Goal: Task Accomplishment & Management: Manage account settings

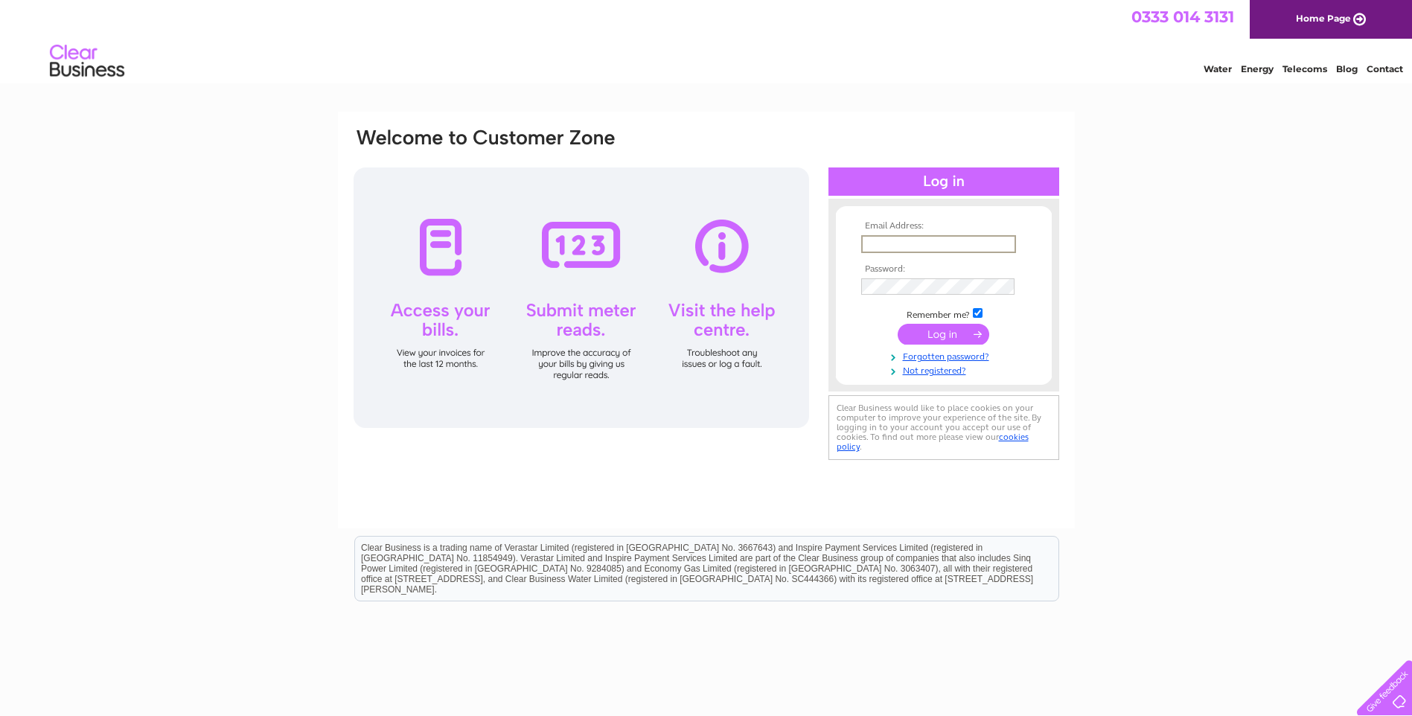
click at [894, 249] on input "text" at bounding box center [938, 244] width 155 height 18
type input "[EMAIL_ADDRESS][DOMAIN_NAME]"
click at [942, 330] on input "submit" at bounding box center [943, 332] width 92 height 21
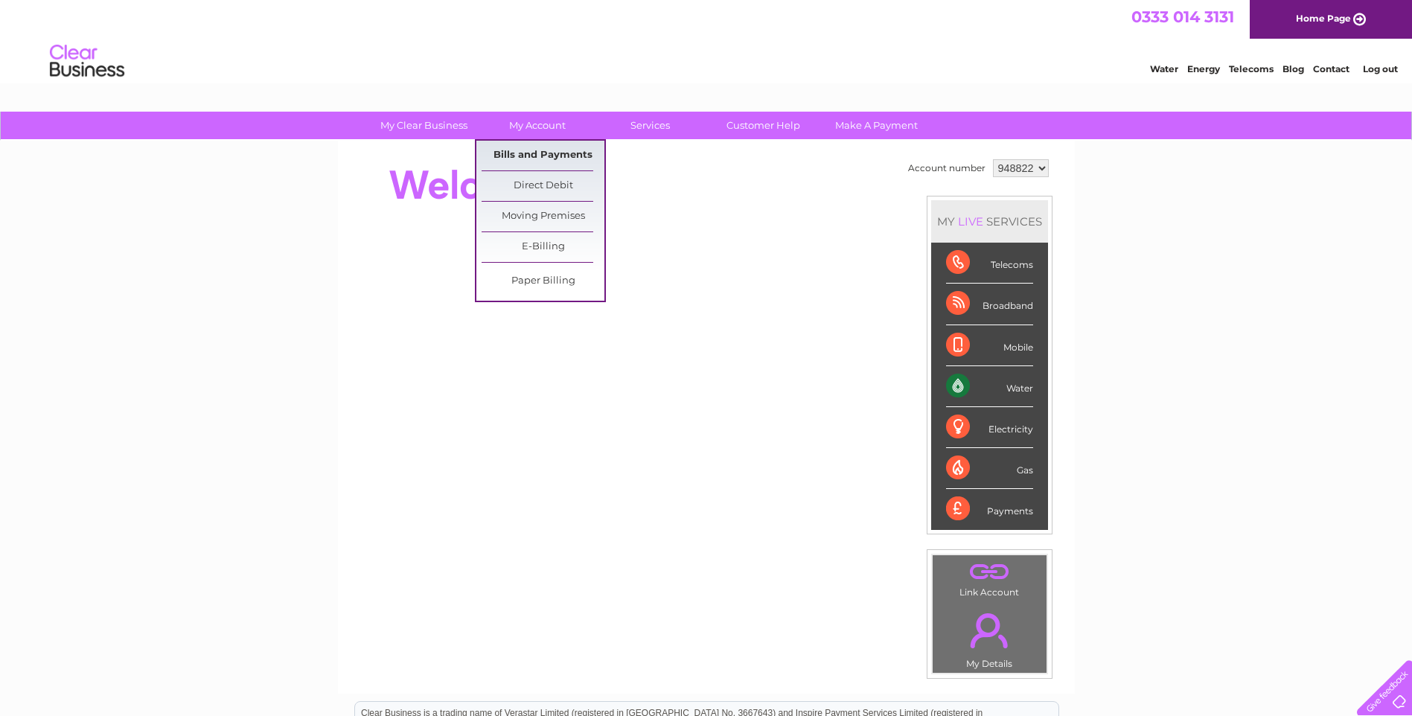
click at [551, 150] on link "Bills and Payments" at bounding box center [542, 156] width 123 height 30
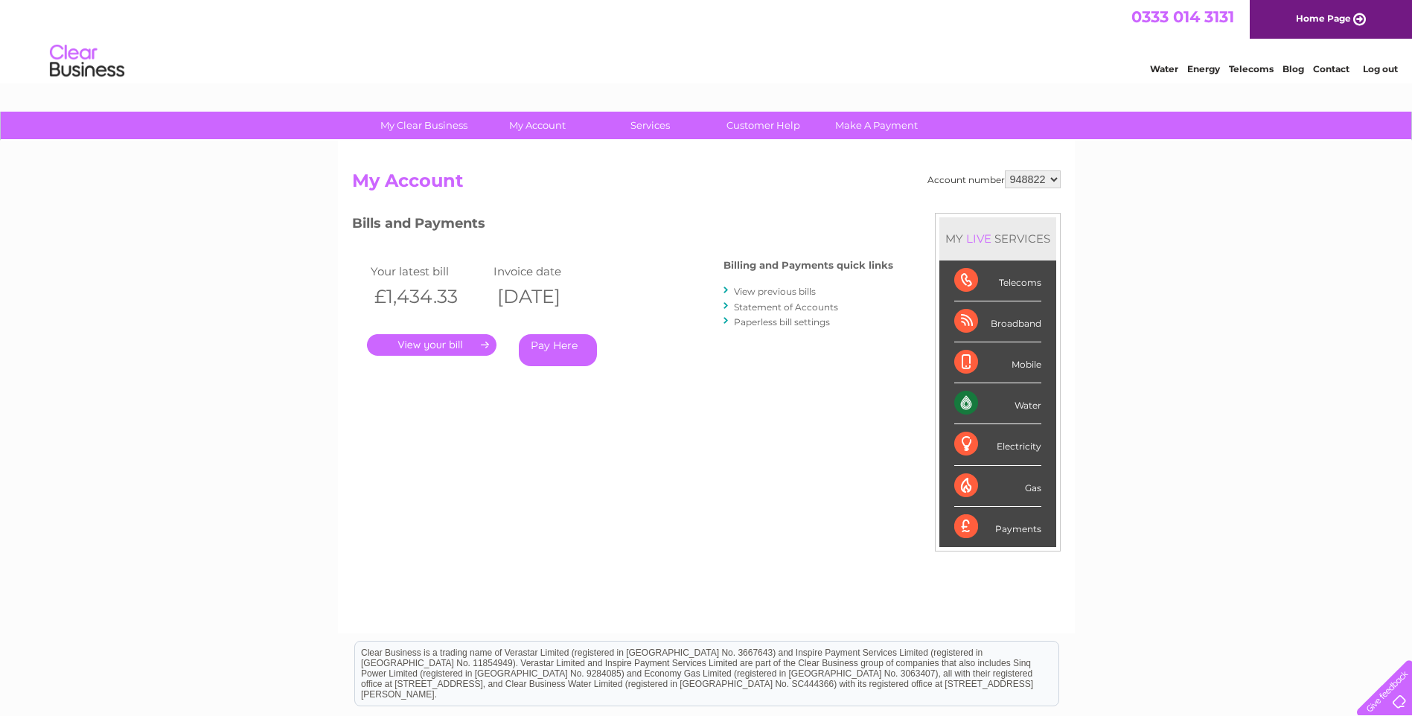
click at [449, 350] on link "." at bounding box center [431, 345] width 129 height 22
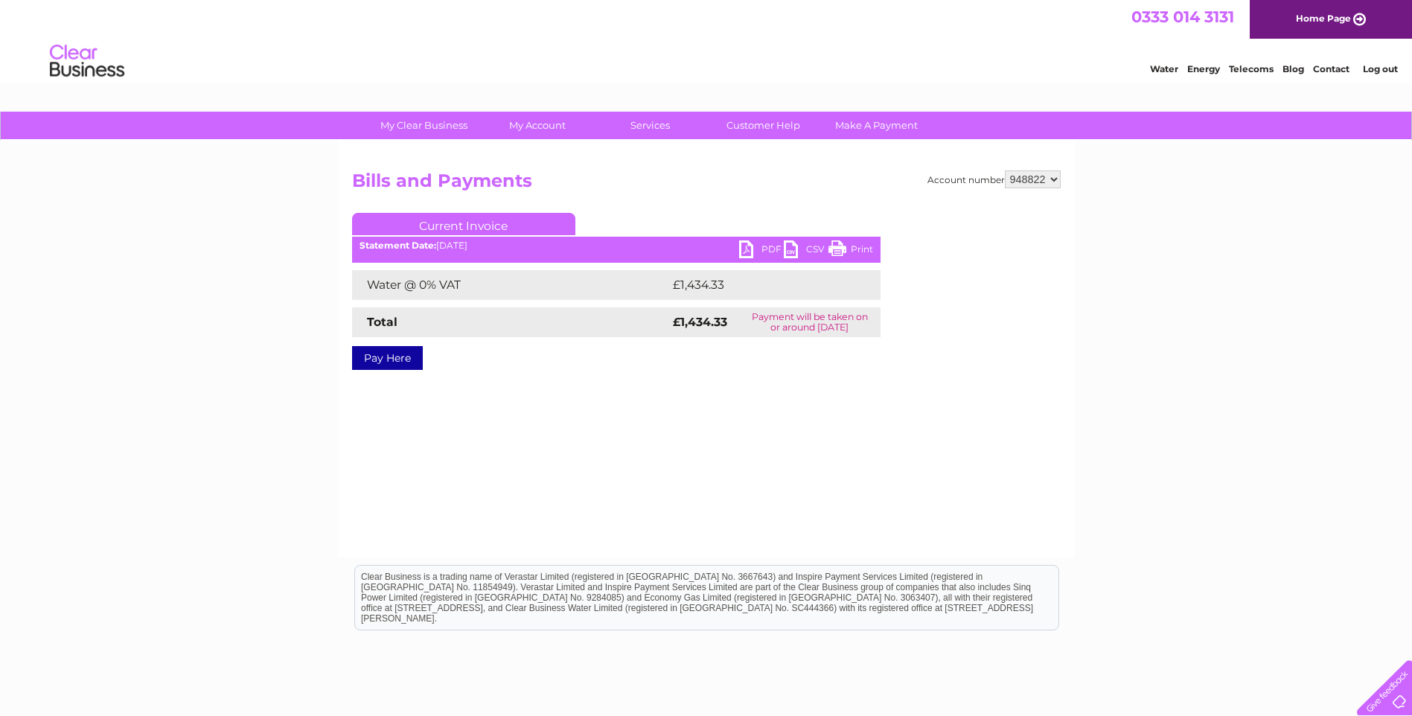
click at [746, 249] on link "PDF" at bounding box center [761, 251] width 45 height 22
click at [1371, 70] on link "Log out" at bounding box center [1379, 68] width 35 height 11
